Goal: Task Accomplishment & Management: Use online tool/utility

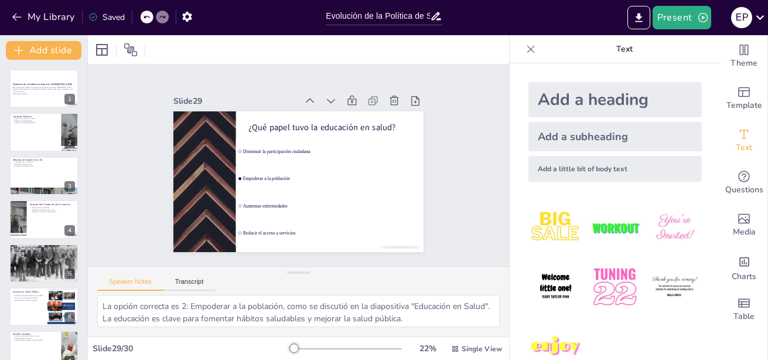
scroll to position [1021, 0]
checkbox input "true"
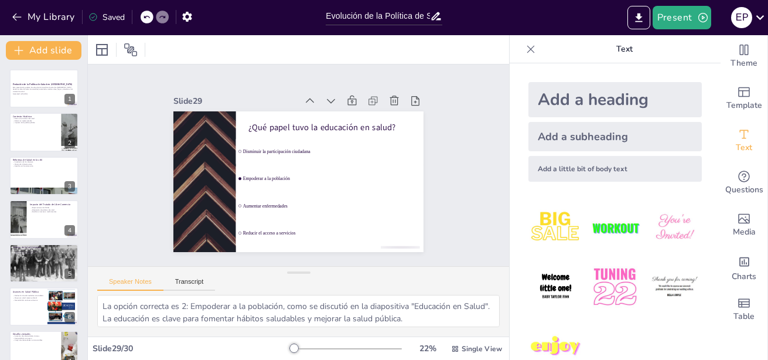
checkbox input "true"
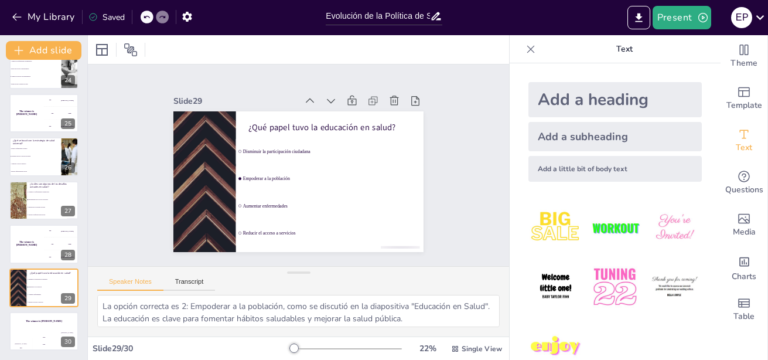
checkbox input "true"
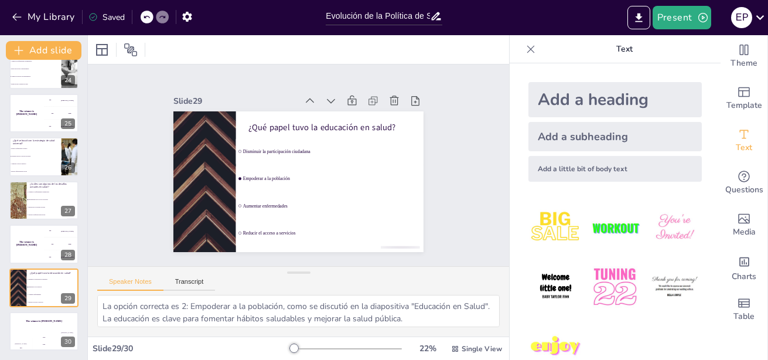
checkbox input "true"
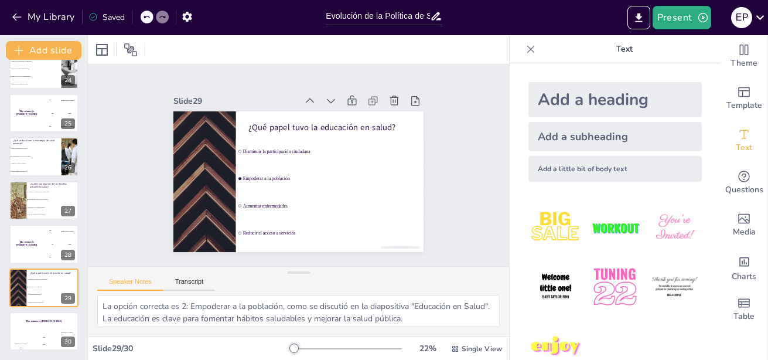
checkbox input "true"
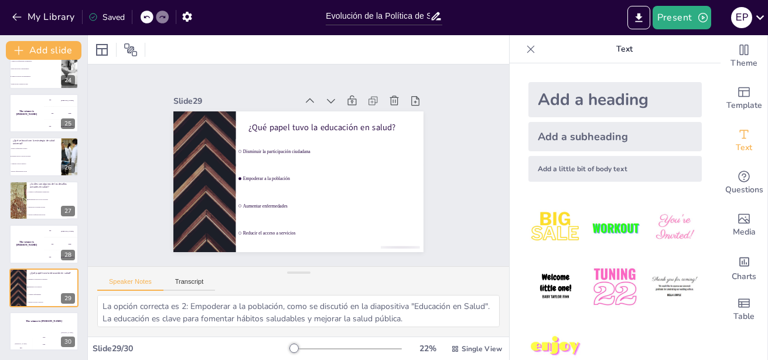
checkbox input "true"
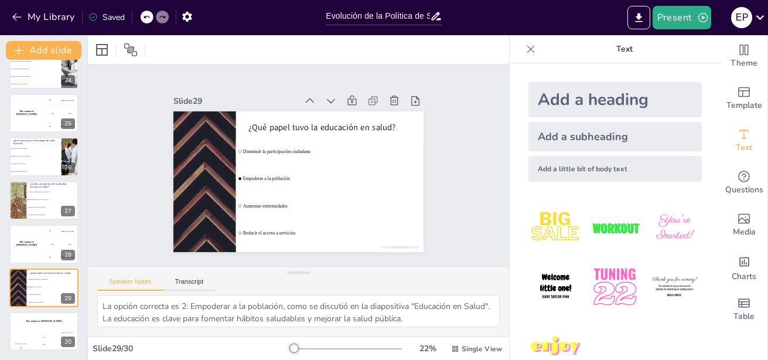
checkbox input "true"
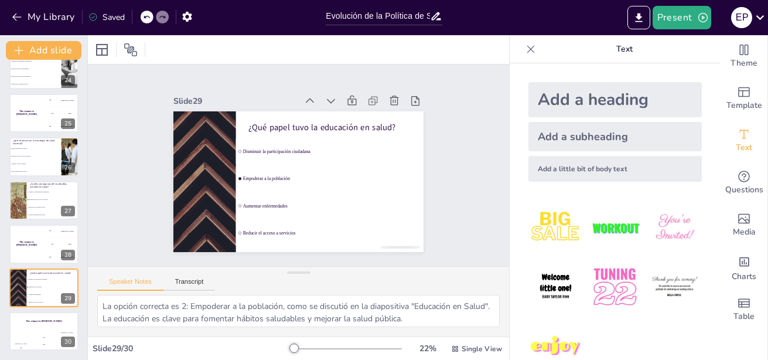
checkbox input "true"
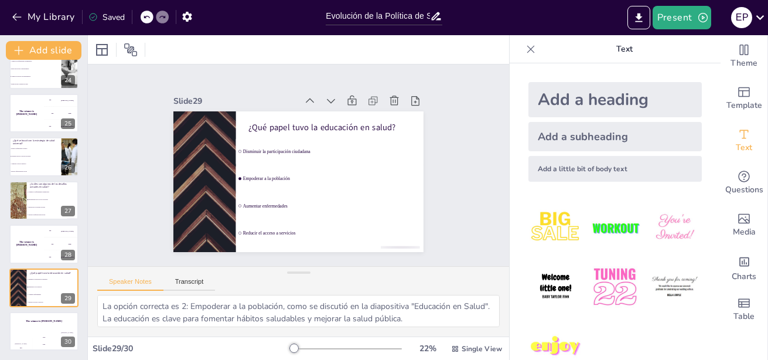
checkbox input "true"
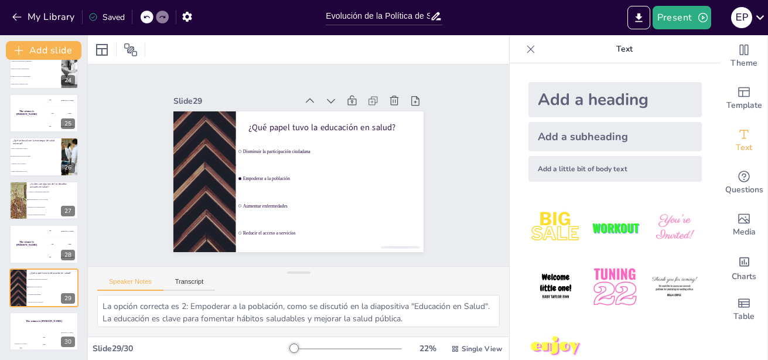
checkbox input "true"
